Goal: Task Accomplishment & Management: Manage account settings

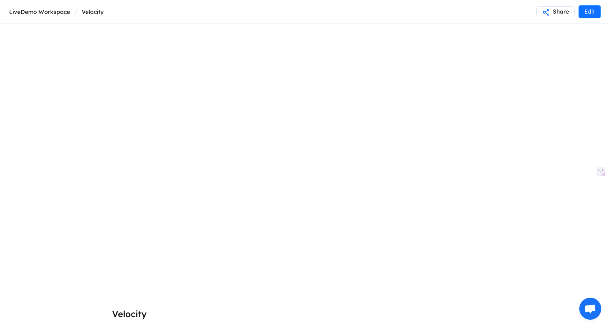
click at [583, 8] on button "Edit" at bounding box center [590, 11] width 22 height 13
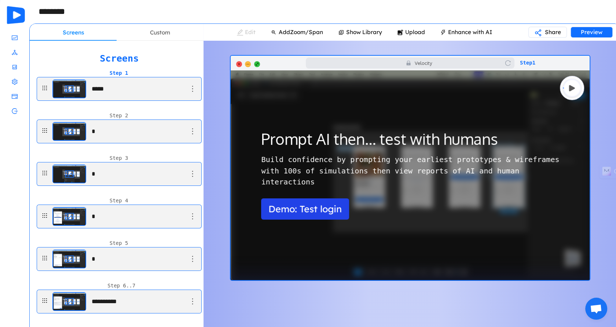
click at [147, 41] on div "**********" at bounding box center [119, 182] width 169 height 283
click at [147, 34] on div "Custom" at bounding box center [160, 32] width 87 height 17
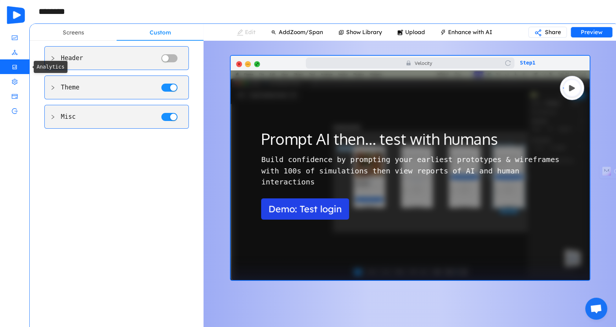
click at [18, 66] on span "Analytics" at bounding box center [18, 66] width 0 height 15
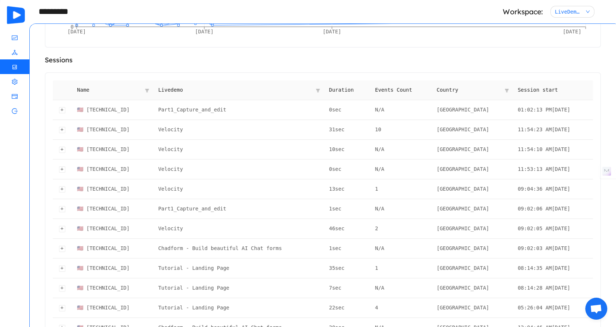
scroll to position [146, 0]
click at [152, 86] on icon "icon: filter" at bounding box center [147, 90] width 10 height 19
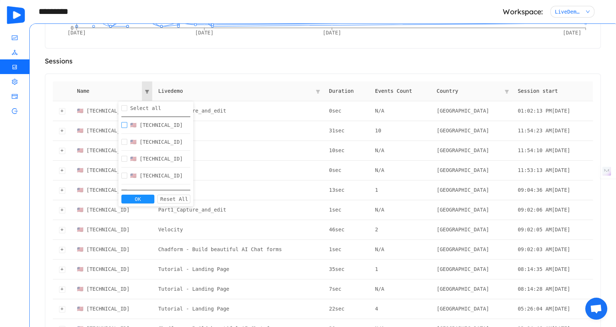
click at [126, 121] on label at bounding box center [124, 125] width 6 height 8
click at [142, 197] on button "OK" at bounding box center [137, 199] width 33 height 9
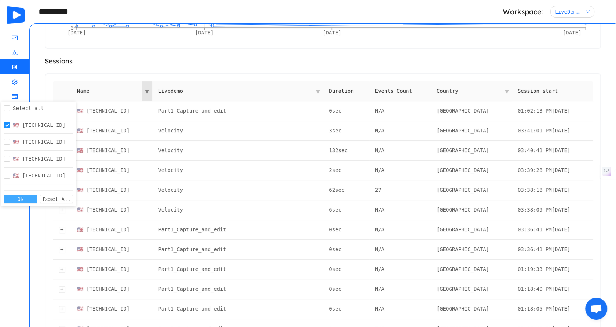
click at [27, 199] on button "OK" at bounding box center [20, 199] width 33 height 9
click at [25, 195] on button "OK" at bounding box center [20, 199] width 33 height 9
click at [23, 198] on button "OK" at bounding box center [20, 199] width 33 height 9
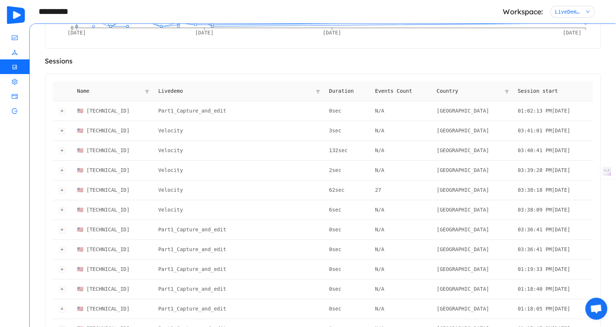
click at [110, 72] on div "[DATE] [DATE] [DATE] [DATE] 0 15 30 45 60 views [DATE] Sessions Name Livedemo D…" at bounding box center [323, 195] width 556 height 544
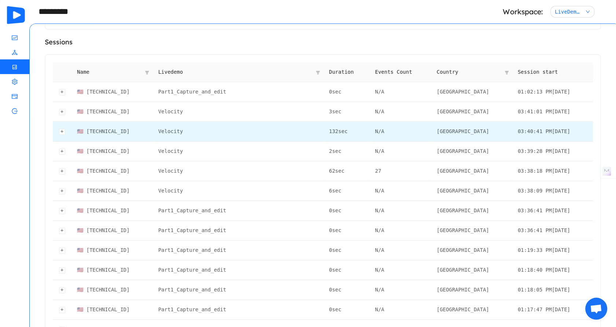
scroll to position [161, 0]
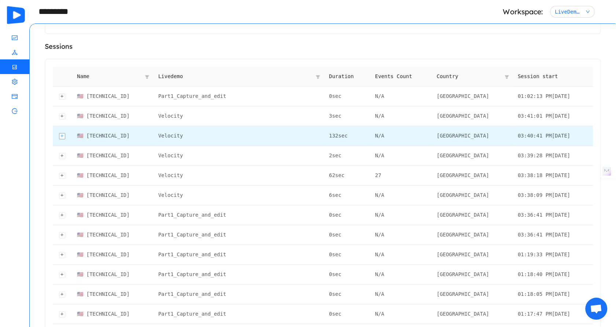
click at [61, 133] on div "Expand row" at bounding box center [62, 136] width 6 height 6
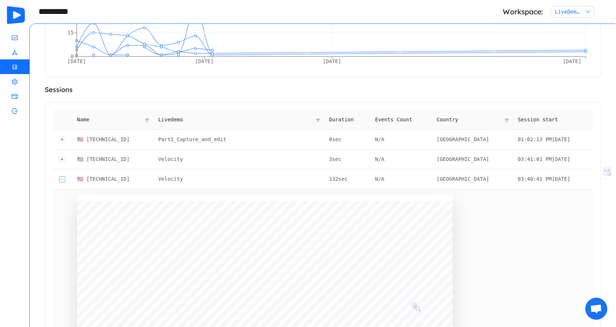
scroll to position [116, 0]
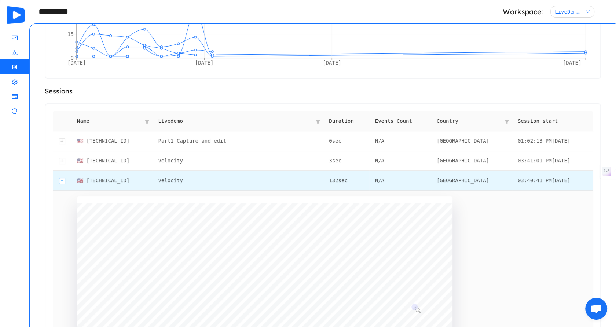
click at [61, 182] on div "Collapse row" at bounding box center [62, 181] width 6 height 6
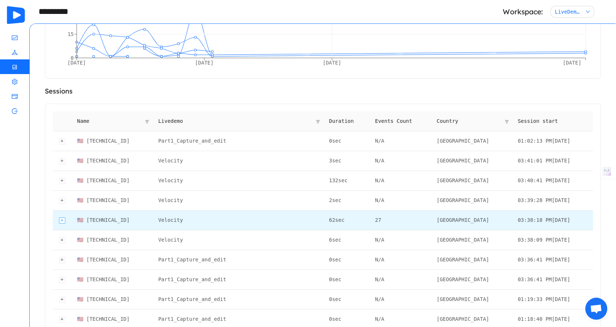
click at [60, 221] on div "Expand row" at bounding box center [62, 220] width 6 height 6
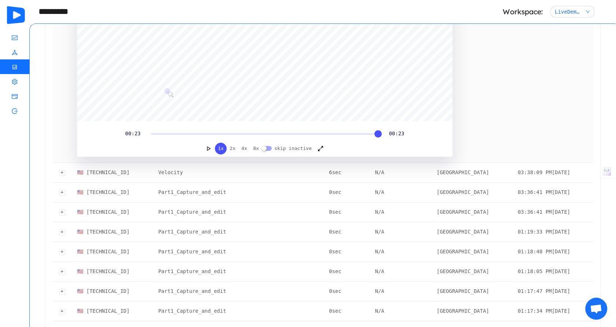
scroll to position [231, 0]
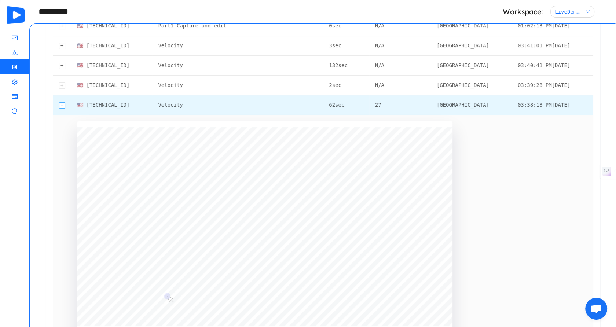
click at [60, 103] on div "Collapse row" at bounding box center [62, 105] width 6 height 6
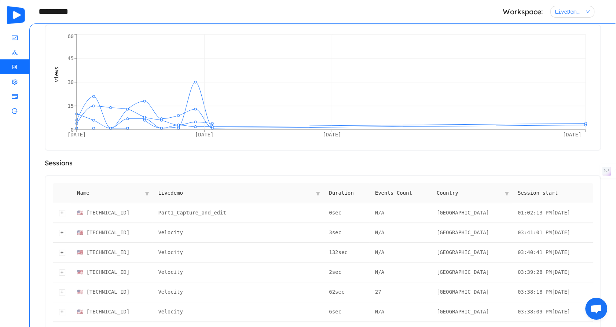
scroll to position [3, 0]
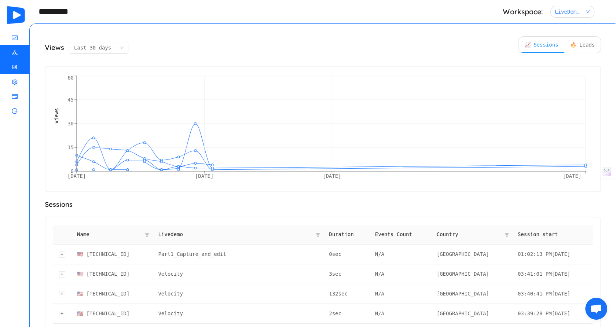
click at [15, 51] on icon "icon: deployment-unit" at bounding box center [15, 52] width 6 height 6
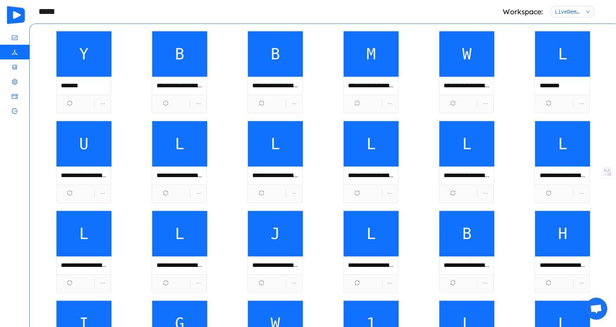
scroll to position [1094, 0]
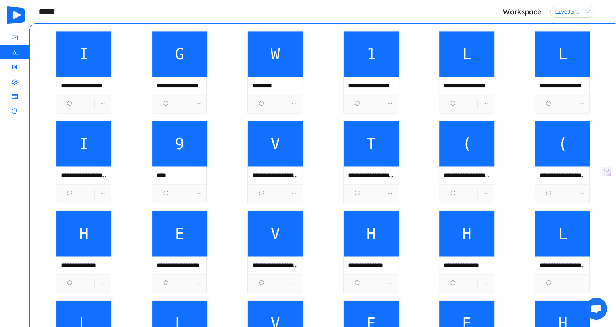
click at [344, 143] on span "T" at bounding box center [370, 143] width 55 height 45
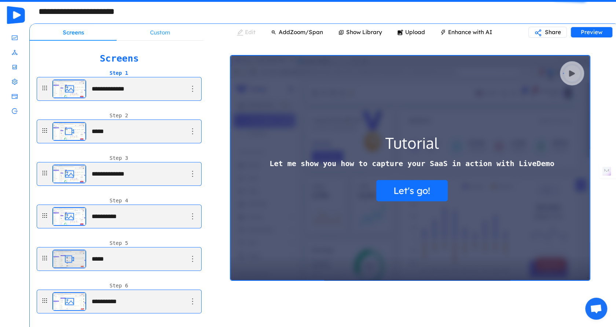
click at [162, 32] on div "Custom" at bounding box center [160, 32] width 87 height 17
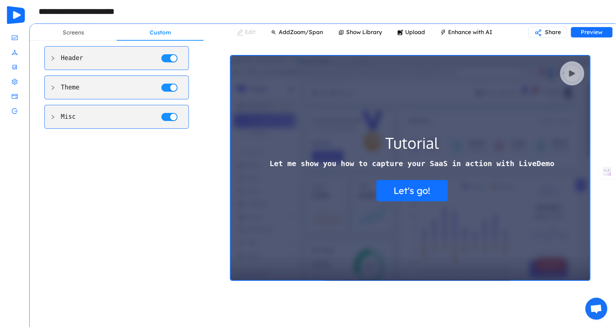
click at [107, 94] on main "Theme" at bounding box center [116, 88] width 144 height 24
click at [69, 95] on main "Theme" at bounding box center [116, 88] width 144 height 24
click at [52, 85] on icon "icon: right" at bounding box center [52, 87] width 5 height 5
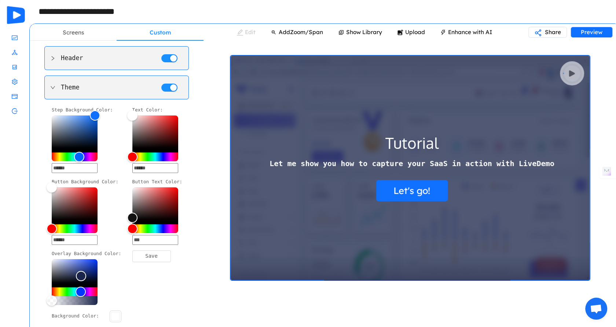
scroll to position [156, 0]
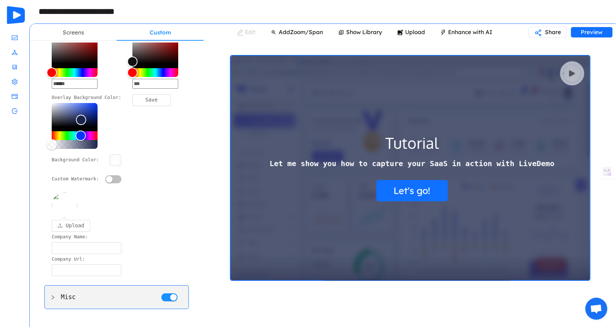
click at [105, 288] on main "Misc" at bounding box center [116, 297] width 144 height 24
click at [49, 286] on main "Misc" at bounding box center [116, 298] width 144 height 24
click at [52, 295] on icon "icon: right" at bounding box center [52, 297] width 5 height 5
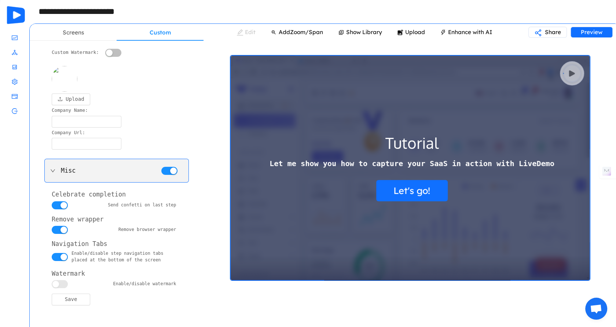
click at [63, 227] on button "button" at bounding box center [60, 230] width 16 height 8
click at [75, 299] on button "Save" at bounding box center [71, 300] width 38 height 12
